Goal: Task Accomplishment & Management: Manage account settings

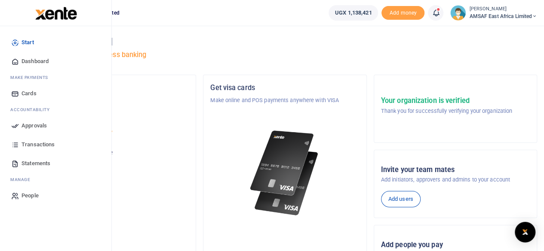
click at [23, 127] on span "Approvals" at bounding box center [33, 126] width 25 height 9
click at [31, 125] on span "Approvals" at bounding box center [33, 126] width 25 height 9
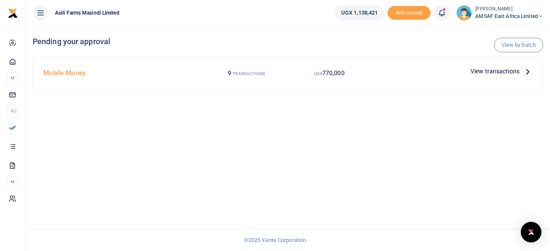
click at [496, 70] on span "View transactions" at bounding box center [495, 71] width 49 height 9
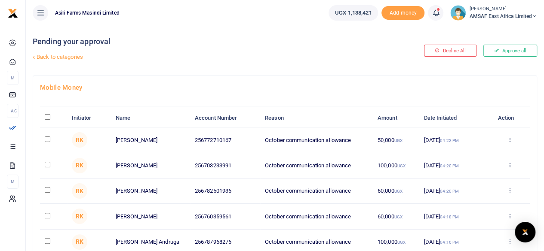
click at [48, 116] on input "\a \a : activate to sort column descending" at bounding box center [48, 117] width 6 height 6
checkbox input "true"
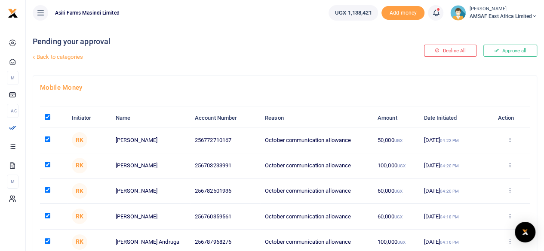
checkbox input "true"
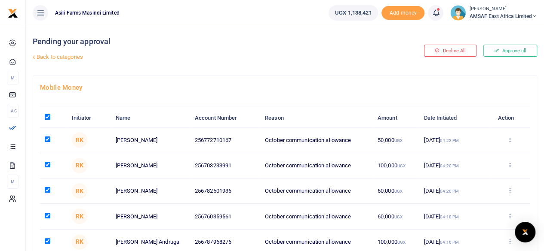
checkbox input "true"
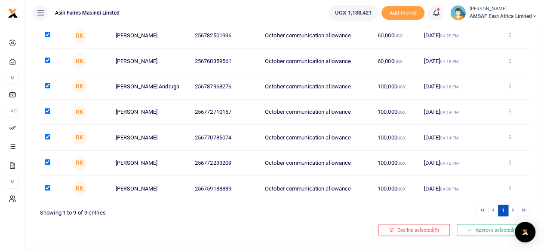
scroll to position [174, 0]
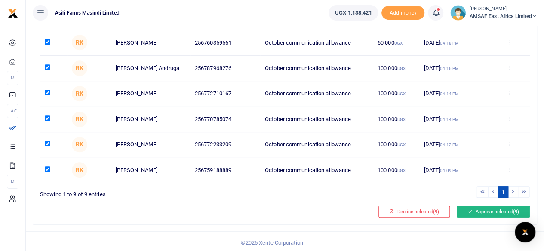
click at [486, 210] on button "Approve selected (9)" at bounding box center [493, 212] width 73 height 12
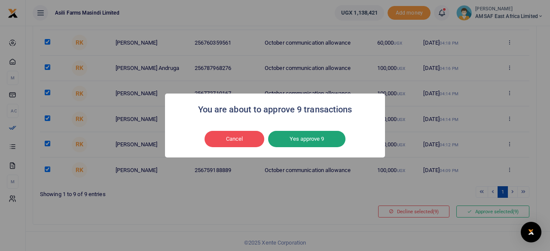
click at [306, 140] on button "Yes approve 9" at bounding box center [306, 139] width 77 height 16
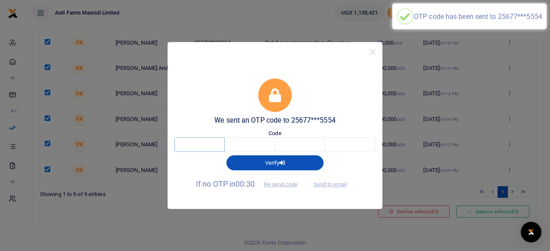
click at [206, 145] on input "text" at bounding box center [200, 145] width 50 height 15
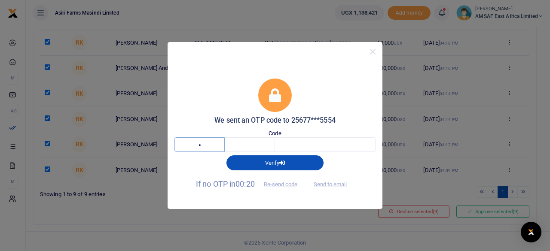
type input "9"
type input "4"
type input "1"
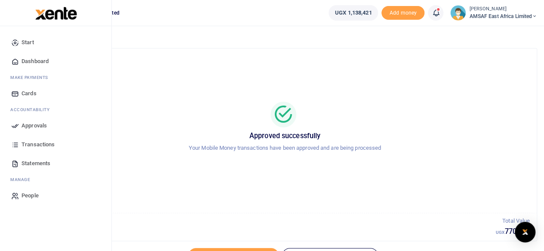
click at [30, 129] on span "Approvals" at bounding box center [33, 126] width 25 height 9
click at [22, 147] on span "Transactions" at bounding box center [37, 145] width 33 height 9
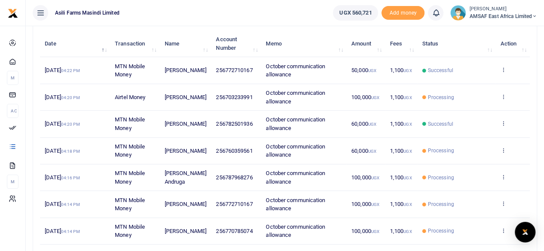
scroll to position [95, 0]
